Goal: Task Accomplishment & Management: Manage account settings

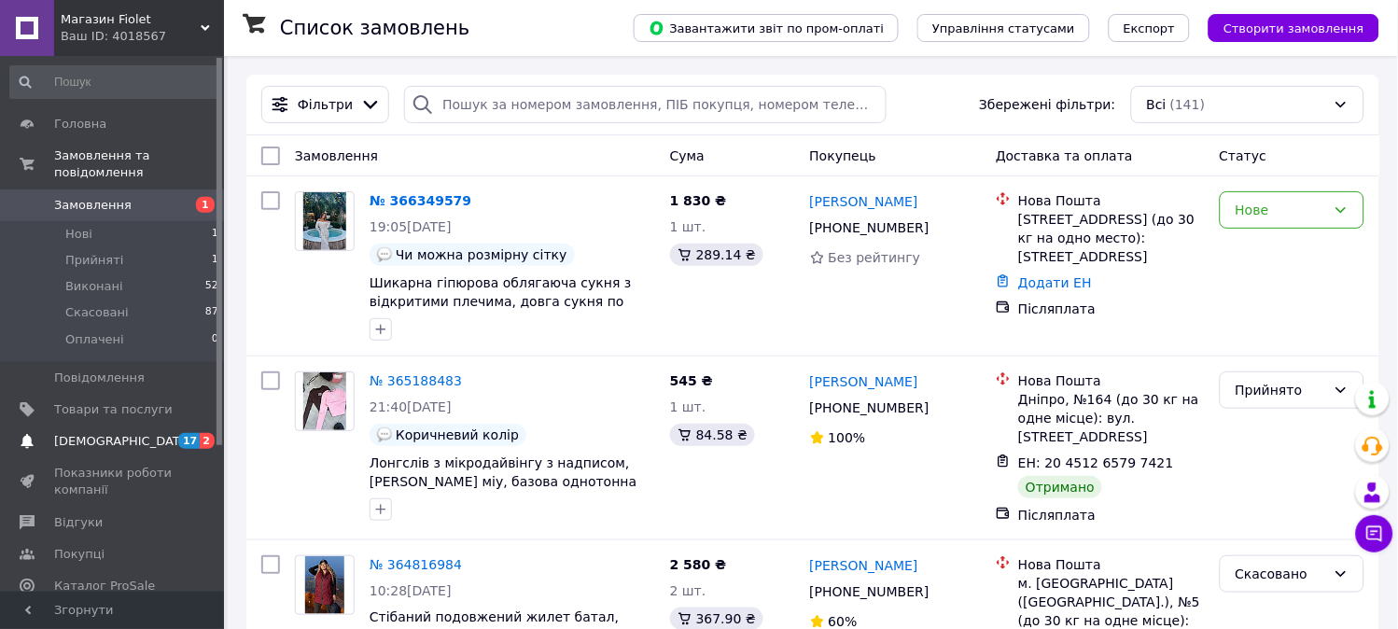
click at [116, 433] on span "[DEMOGRAPHIC_DATA]" at bounding box center [123, 441] width 138 height 17
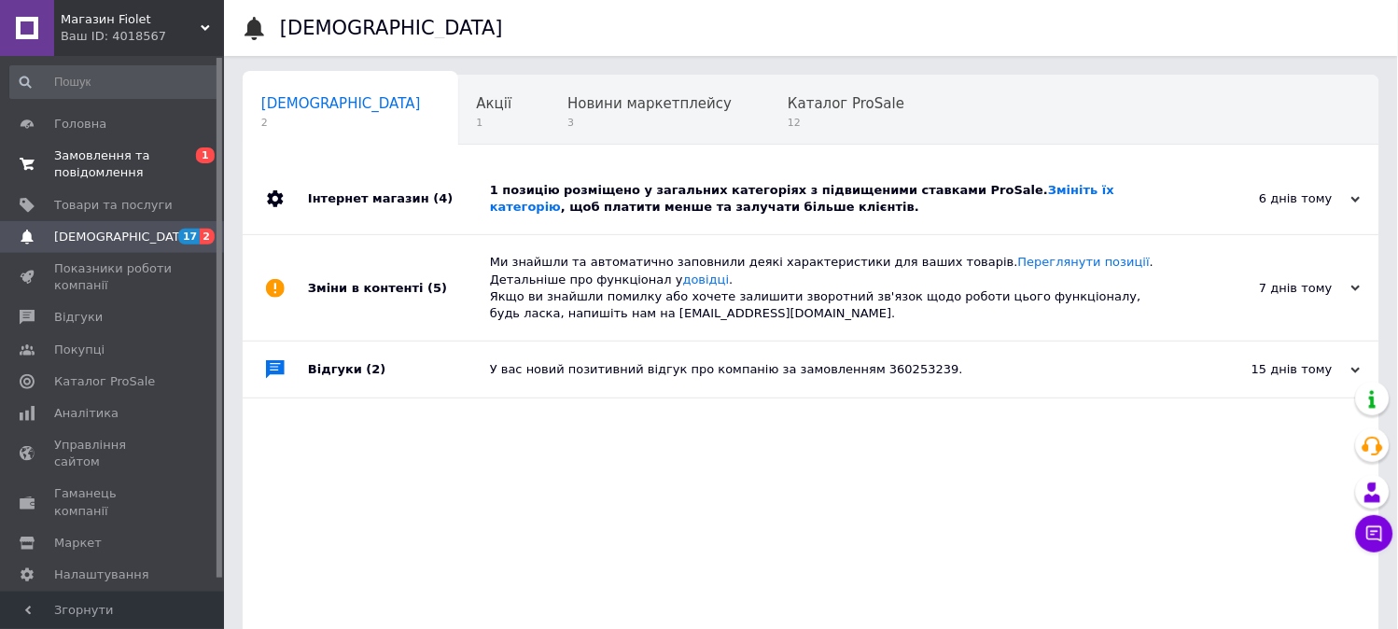
click at [76, 162] on span "Замовлення та повідомлення" at bounding box center [113, 164] width 119 height 34
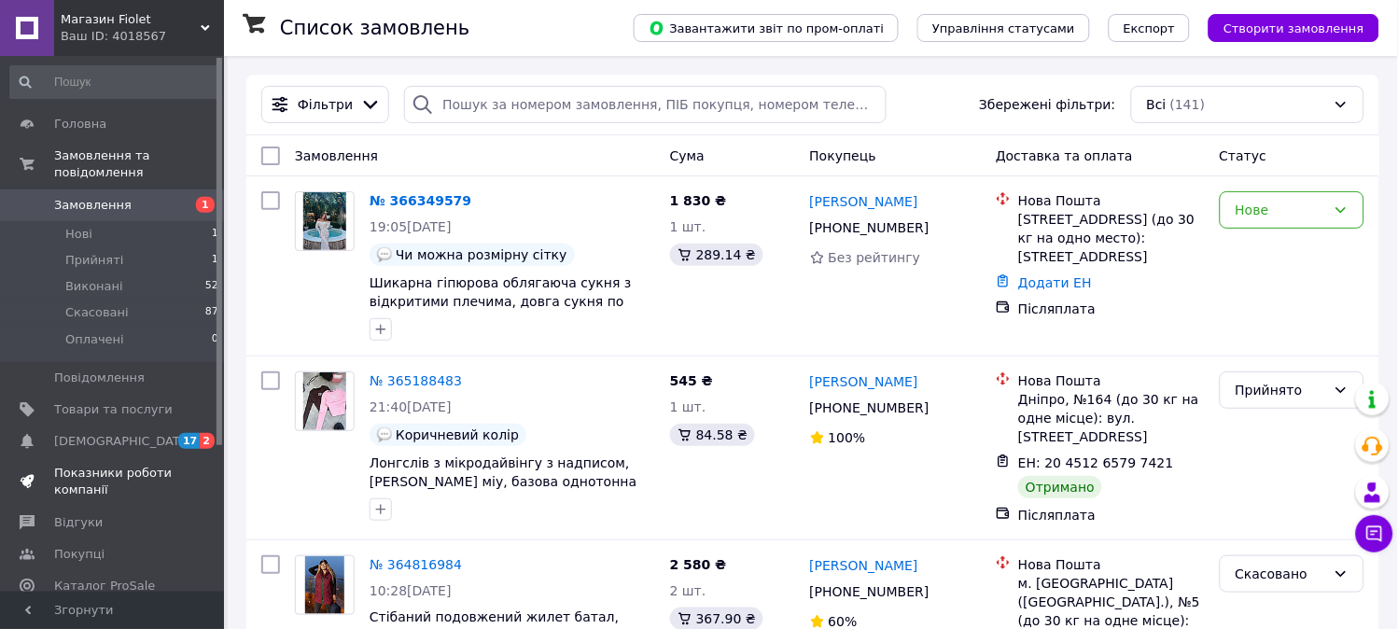
click at [91, 465] on span "Показники роботи компанії" at bounding box center [113, 482] width 119 height 34
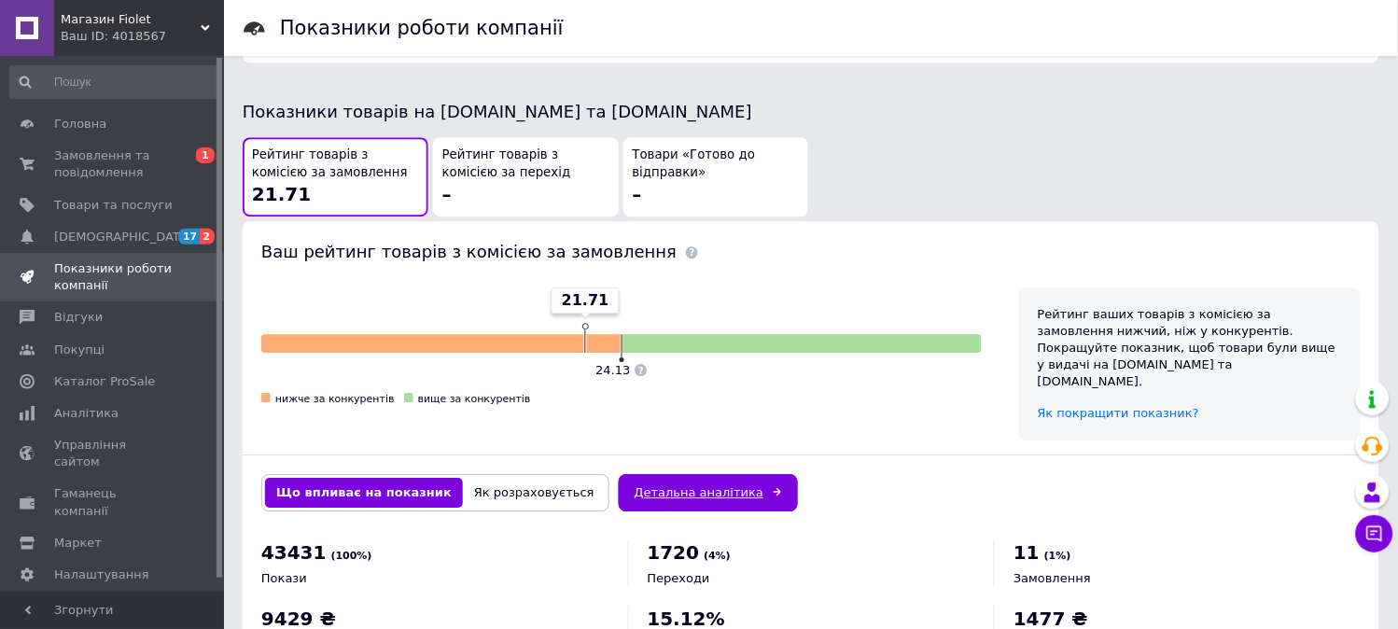
scroll to position [1053, 0]
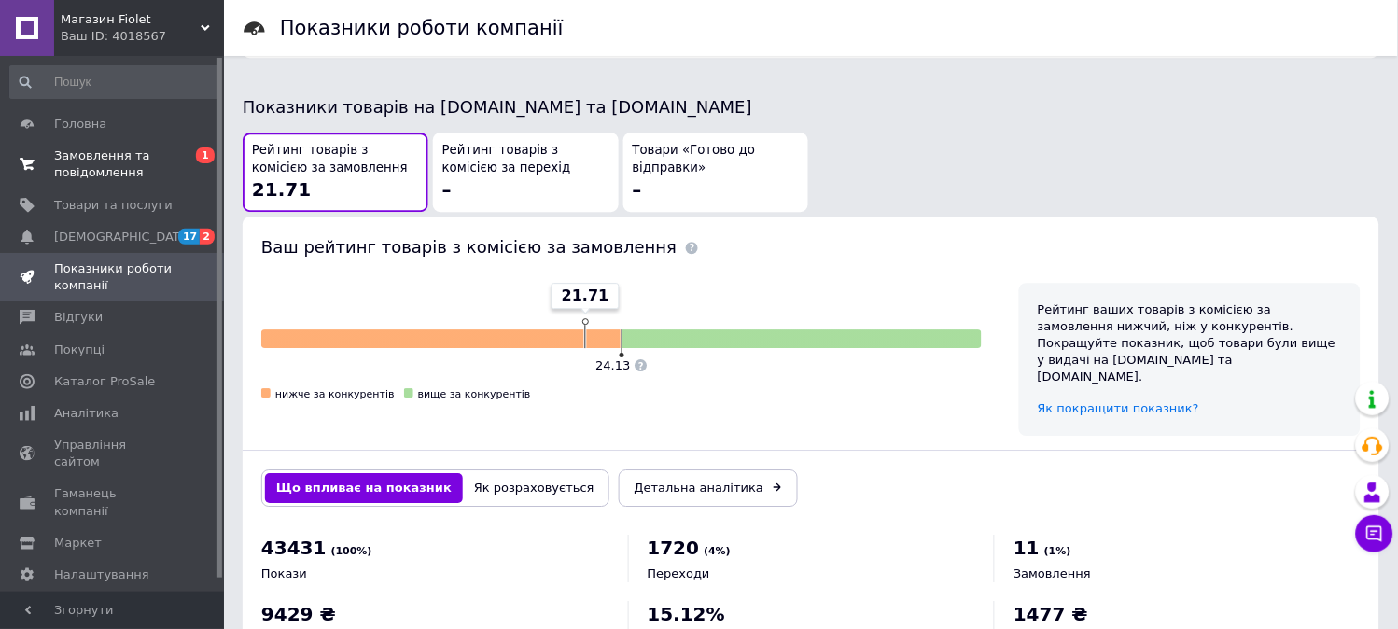
click at [100, 161] on span "Замовлення та повідомлення" at bounding box center [113, 164] width 119 height 34
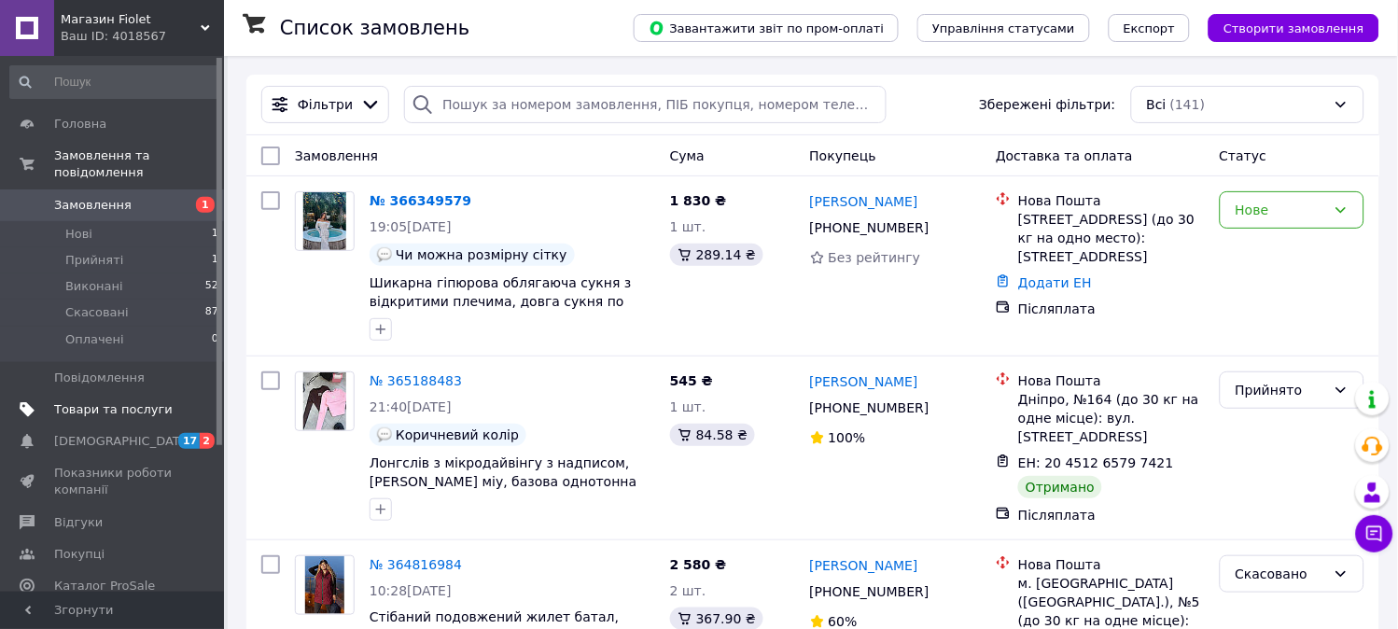
click at [76, 401] on span "Товари та послуги" at bounding box center [113, 409] width 119 height 17
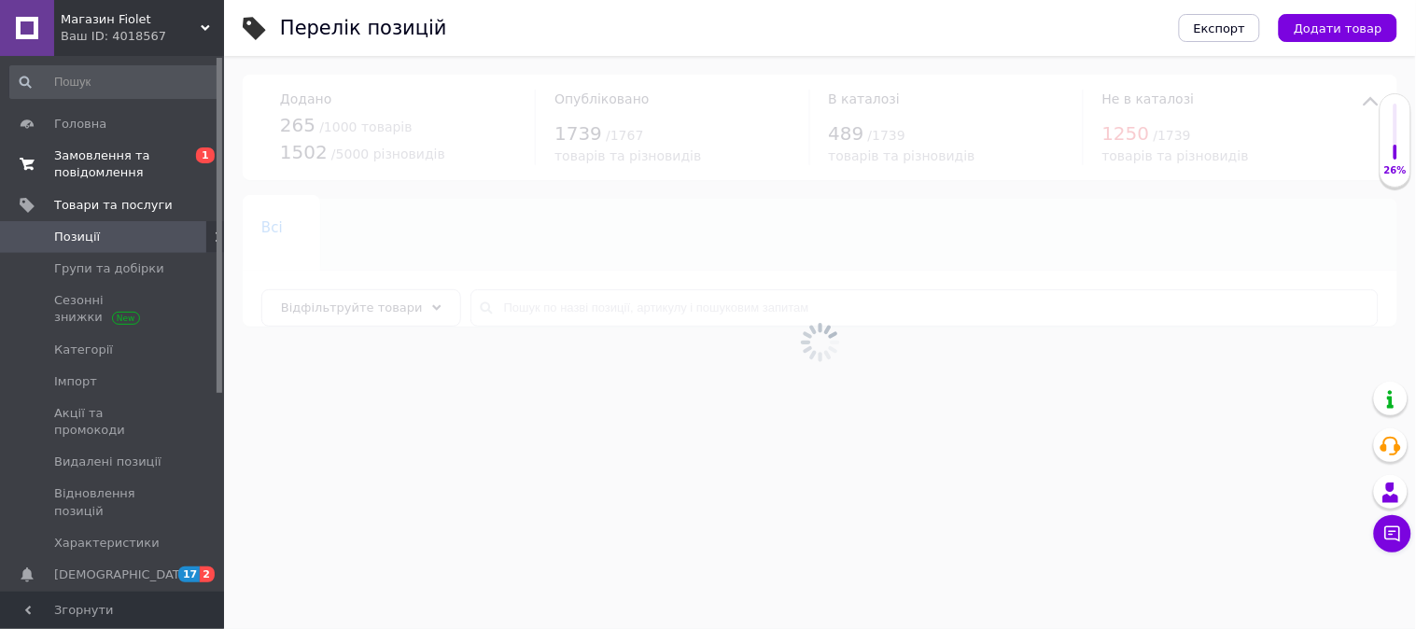
click at [108, 155] on span "Замовлення та повідомлення" at bounding box center [113, 164] width 119 height 34
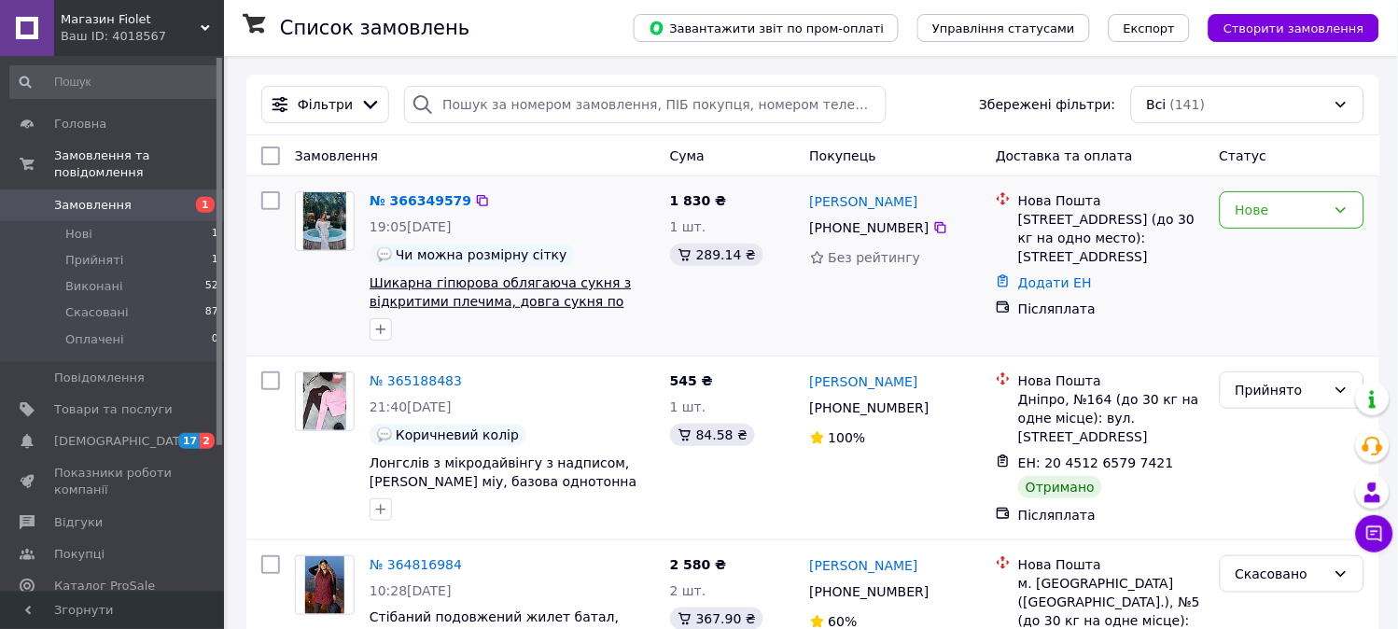
click at [622, 302] on span "Шикарна гіпюрова облягаюча cукня з відкритими плечима, довга сукня по фігурі з …" at bounding box center [501, 301] width 262 height 52
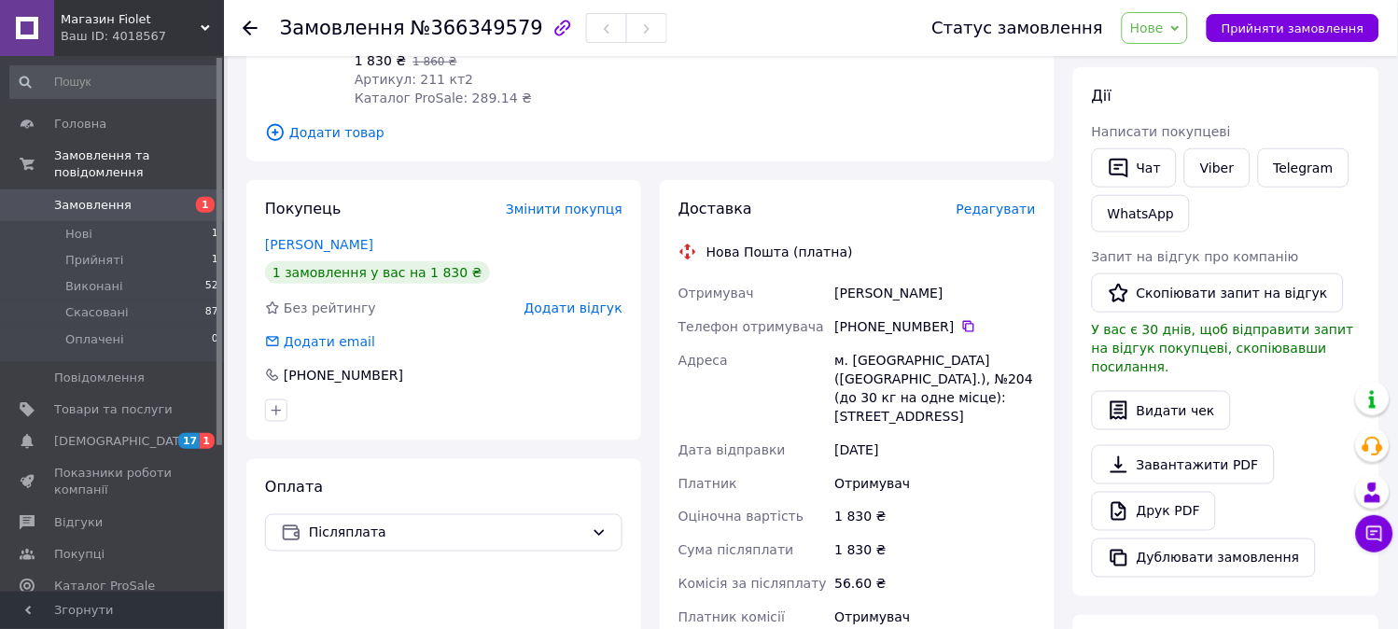
scroll to position [311, 0]
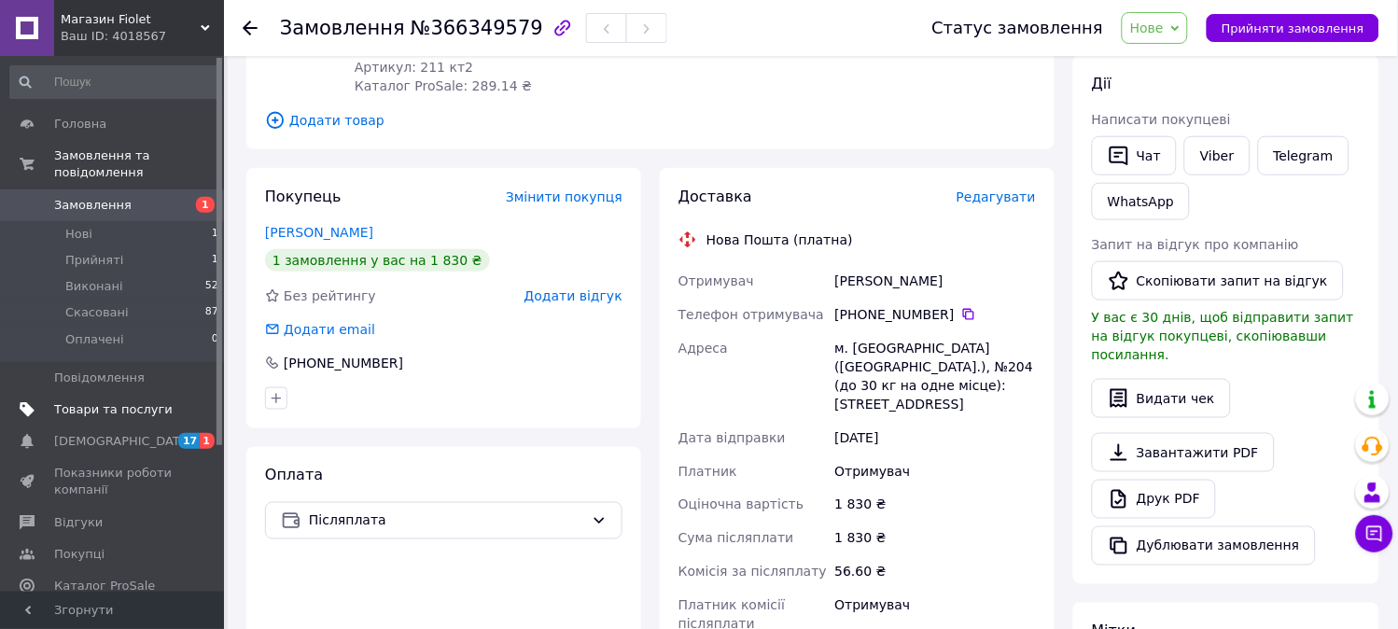
click at [89, 401] on span "Товари та послуги" at bounding box center [113, 409] width 119 height 17
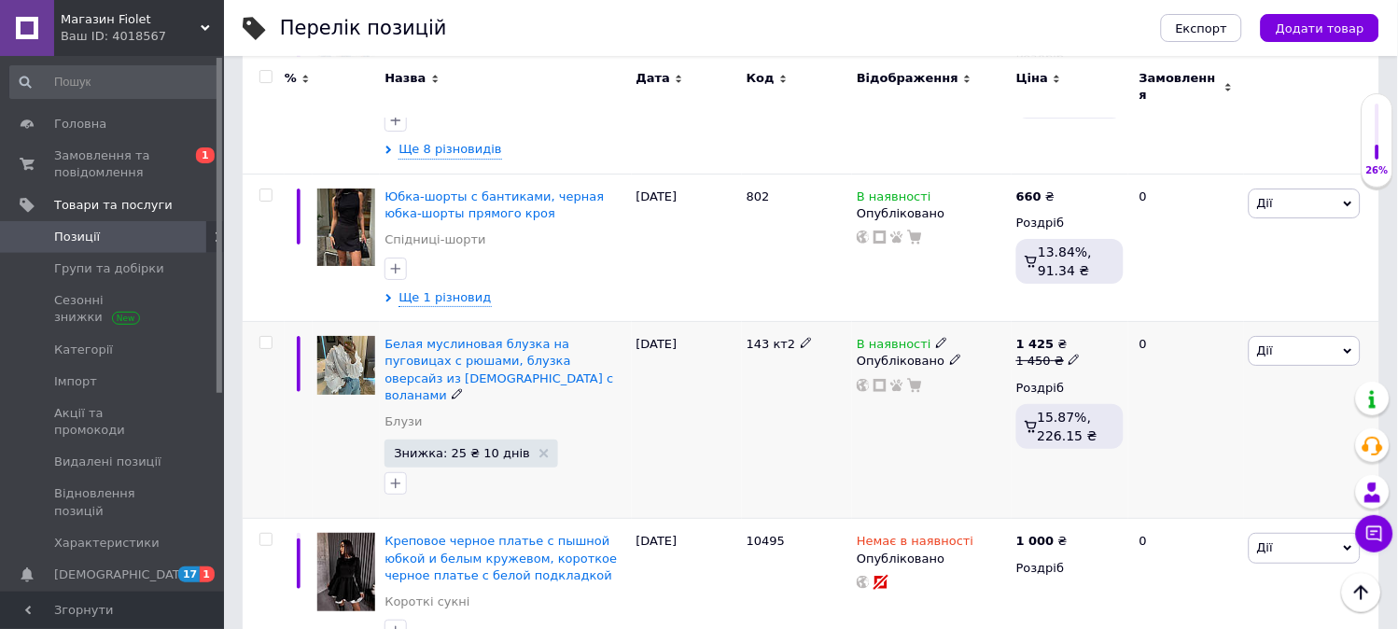
scroll to position [3007, 0]
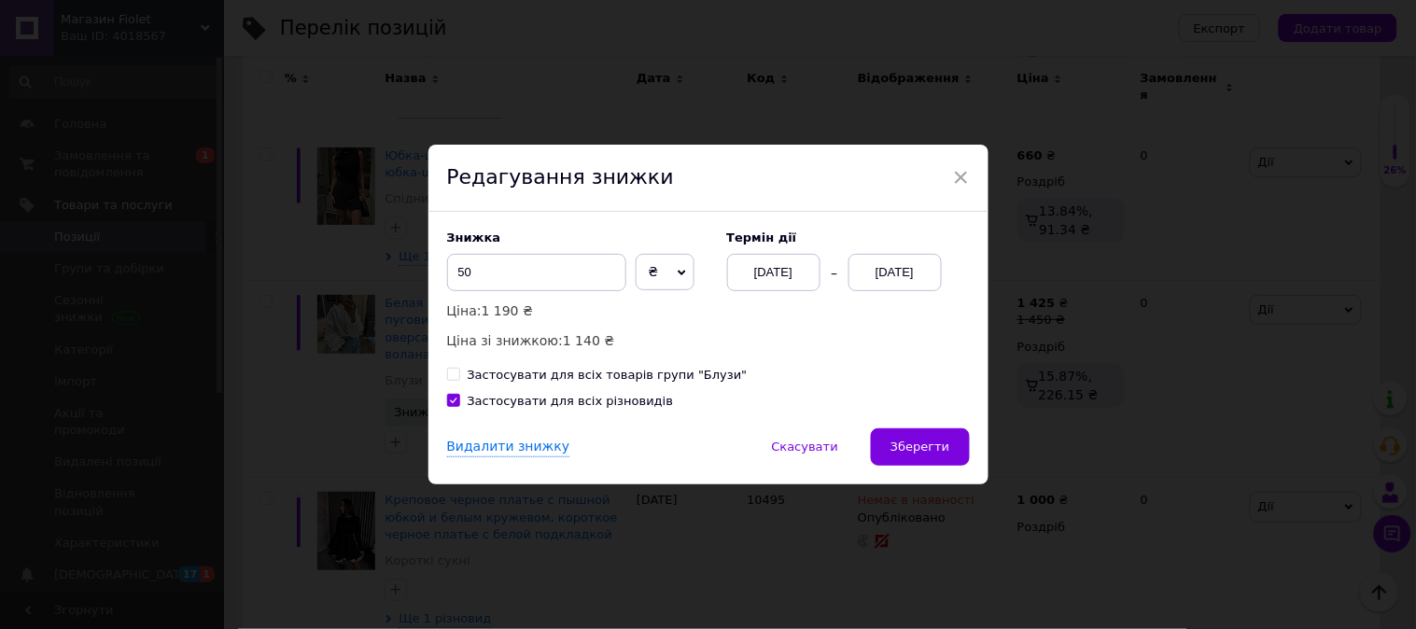
click at [885, 266] on div "[DATE]" at bounding box center [894, 272] width 93 height 37
click at [661, 275] on span "₴" at bounding box center [666, 272] width 60 height 37
click at [882, 266] on div "[DATE]" at bounding box center [894, 272] width 93 height 37
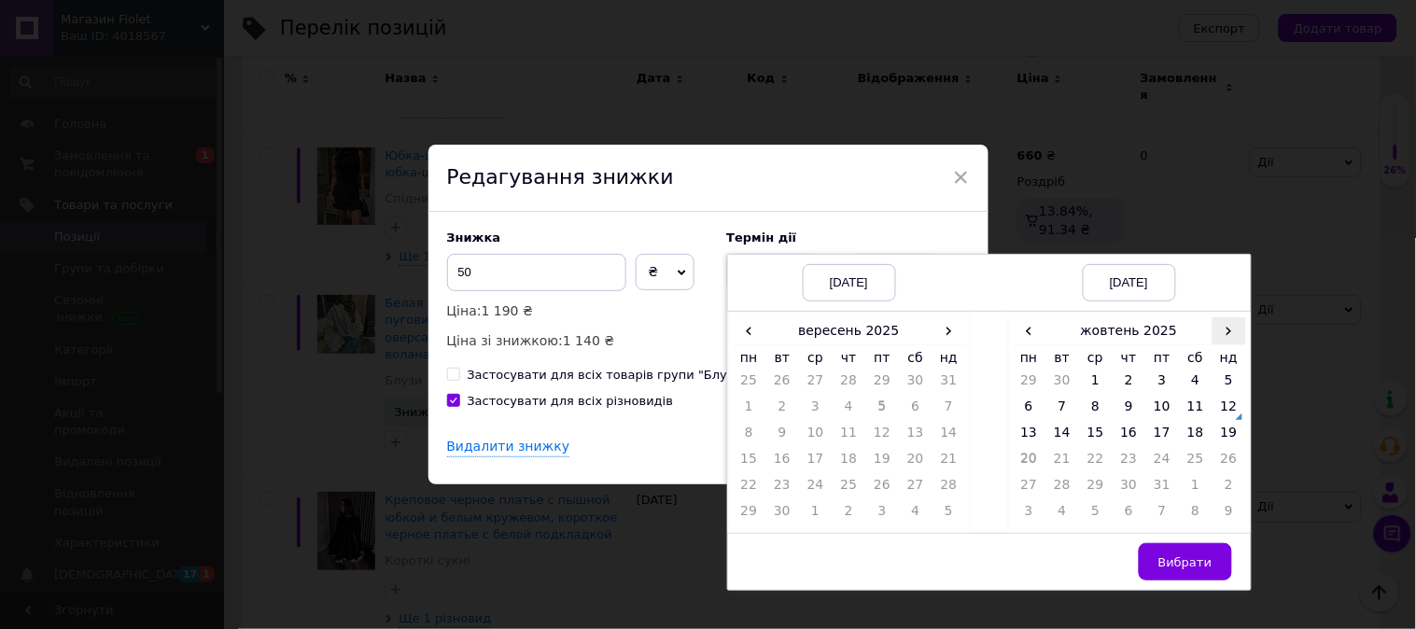
click at [1226, 330] on span "›" at bounding box center [1229, 330] width 34 height 27
click at [1027, 336] on span "‹" at bounding box center [1030, 330] width 34 height 27
click at [1062, 430] on td "14" at bounding box center [1062, 437] width 34 height 26
click at [1220, 436] on td "19" at bounding box center [1229, 437] width 34 height 26
click at [1204, 552] on button "Вибрати" at bounding box center [1185, 561] width 93 height 37
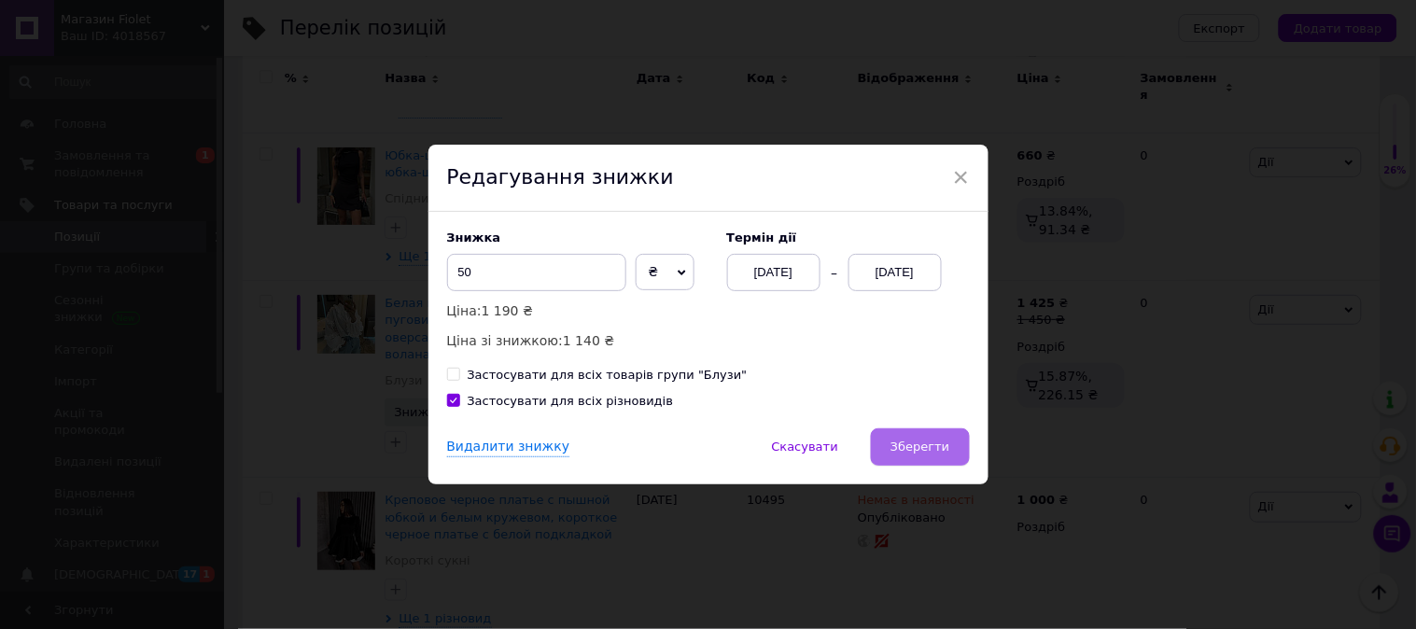
click at [921, 442] on span "Зберегти" at bounding box center [919, 447] width 59 height 14
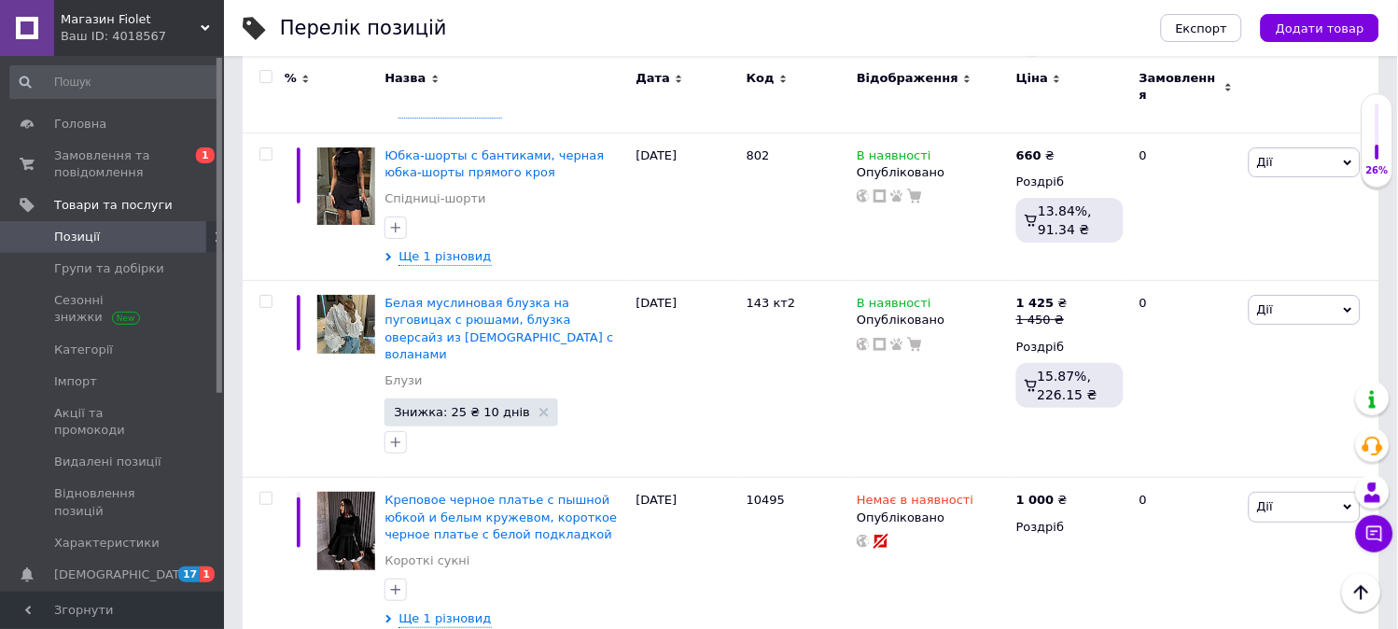
scroll to position [3070, 0]
